Goal: Task Accomplishment & Management: Manage account settings

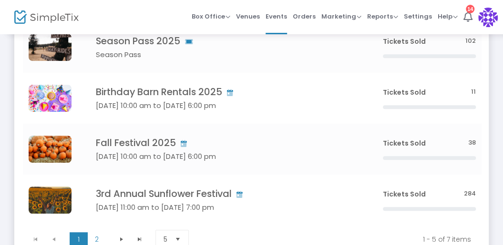
scroll to position [166, 0]
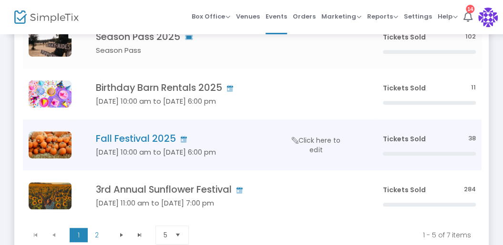
click at [172, 140] on h4 "Fall Festival 2025" at bounding box center [225, 138] width 258 height 11
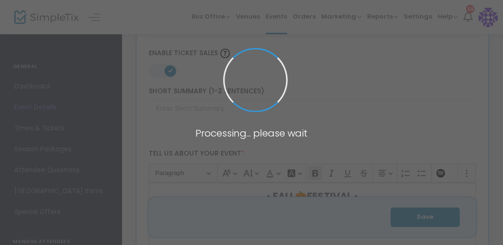
type input "Fall Festival 2025"
type textarea "• FALL 🎃 FESTIVAL FESTIVAL DATES:🗓️ [DATE] - [DATE] Open Saturdays 10:00-6:00pm…"
type input "Buy Tickets"
type input "Endless View Farms"
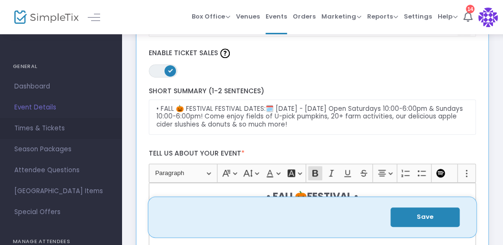
click at [57, 130] on span "Times & Tickets" at bounding box center [60, 128] width 93 height 12
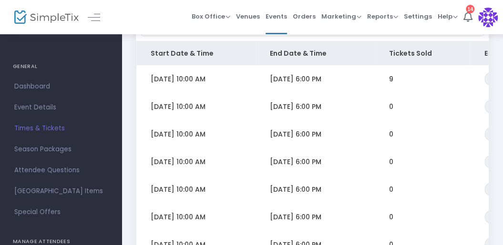
scroll to position [100, 0]
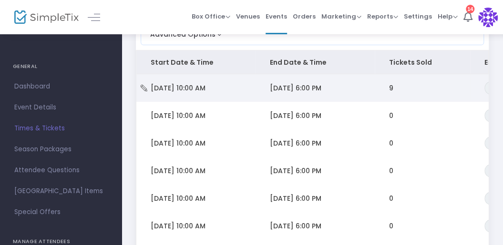
click at [288, 92] on td "[DATE] 6:00 PM" at bounding box center [314, 88] width 119 height 28
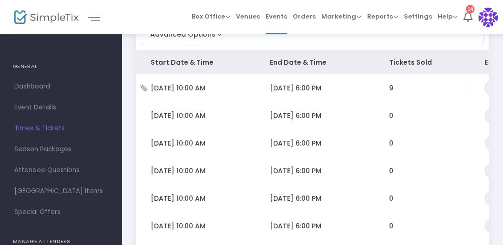
click at [292, 86] on span "[DATE] 6:00 PM" at bounding box center [295, 88] width 51 height 10
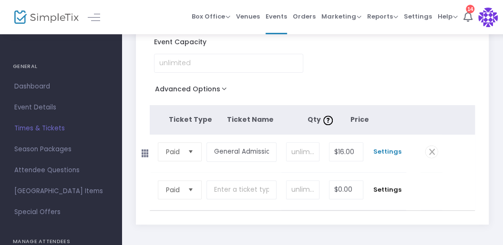
click at [383, 150] on span "Settings" at bounding box center [387, 152] width 29 height 10
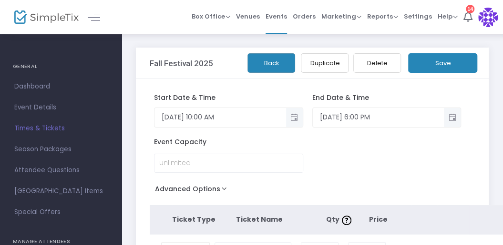
click at [448, 66] on button "Save" at bounding box center [442, 63] width 69 height 20
